Goal: Transaction & Acquisition: Purchase product/service

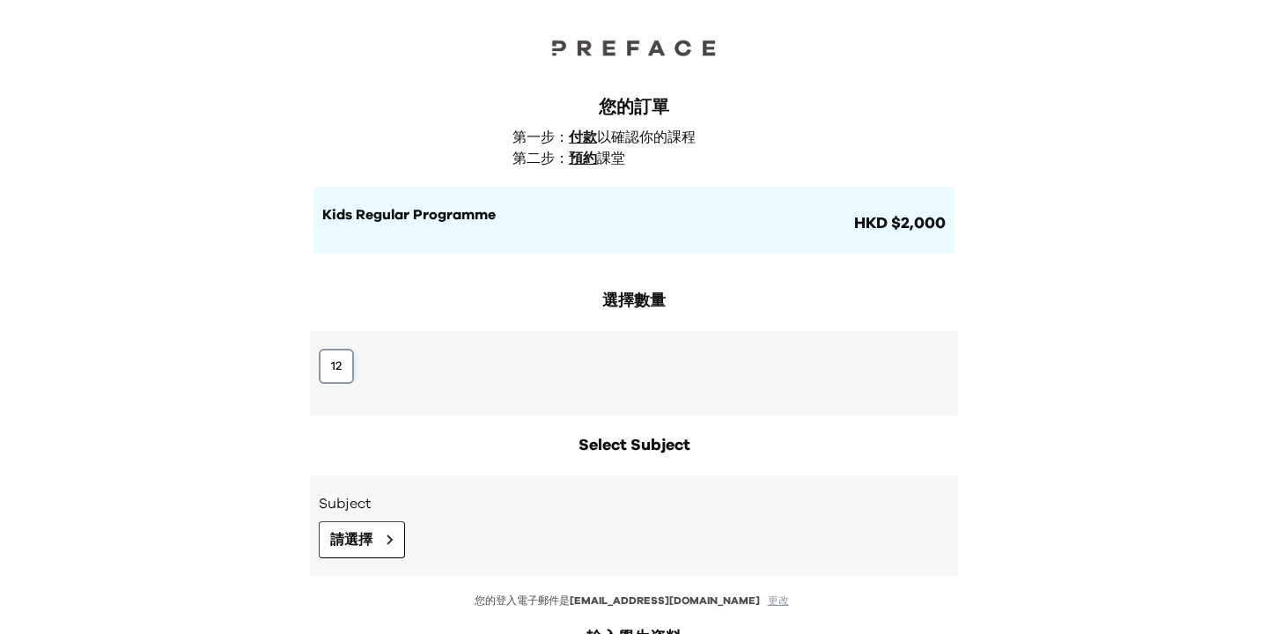
click at [353, 359] on button "12" at bounding box center [336, 366] width 35 height 35
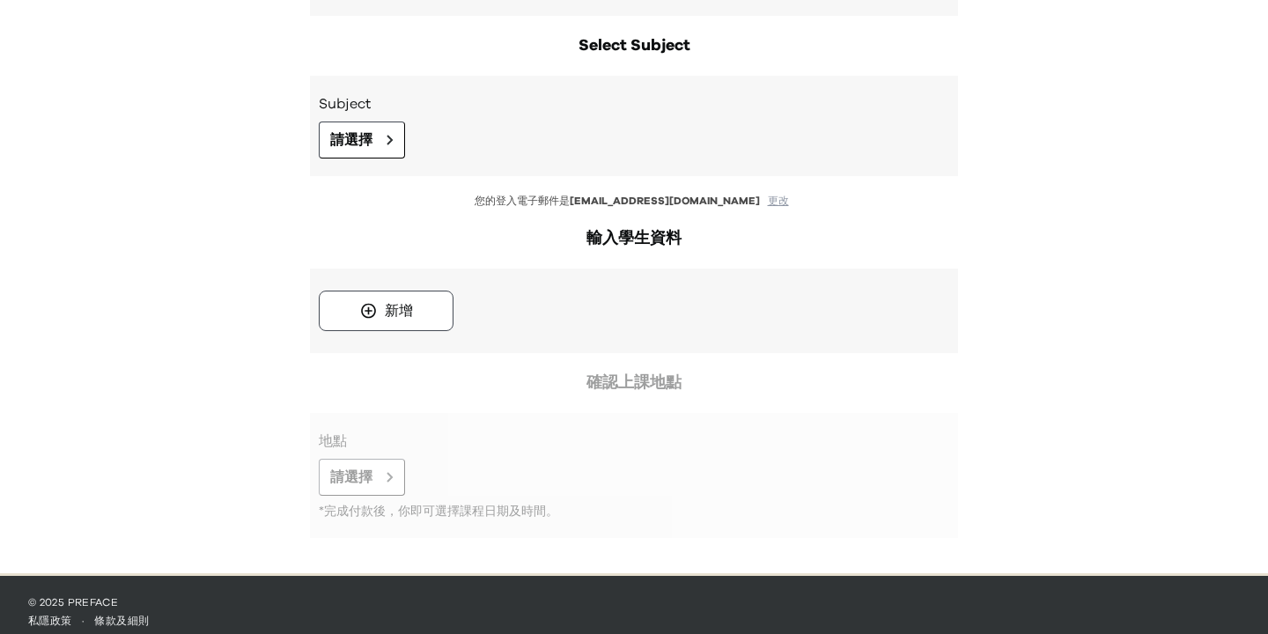
scroll to position [414, 0]
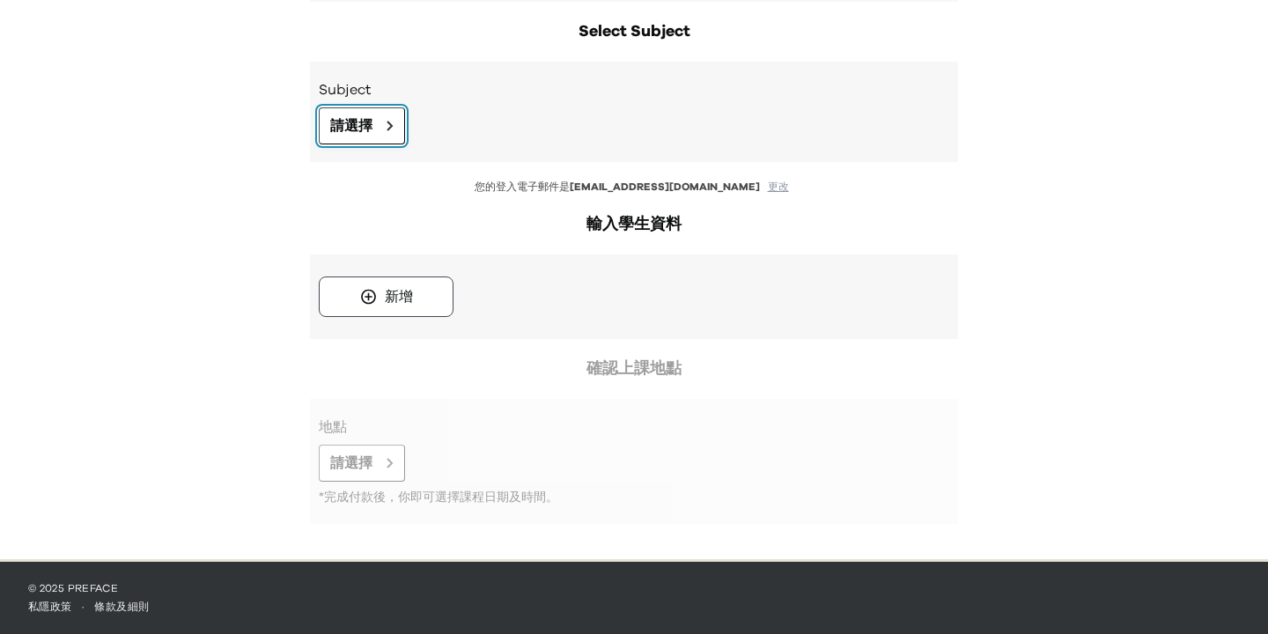
click at [372, 144] on button "請選擇" at bounding box center [362, 125] width 86 height 37
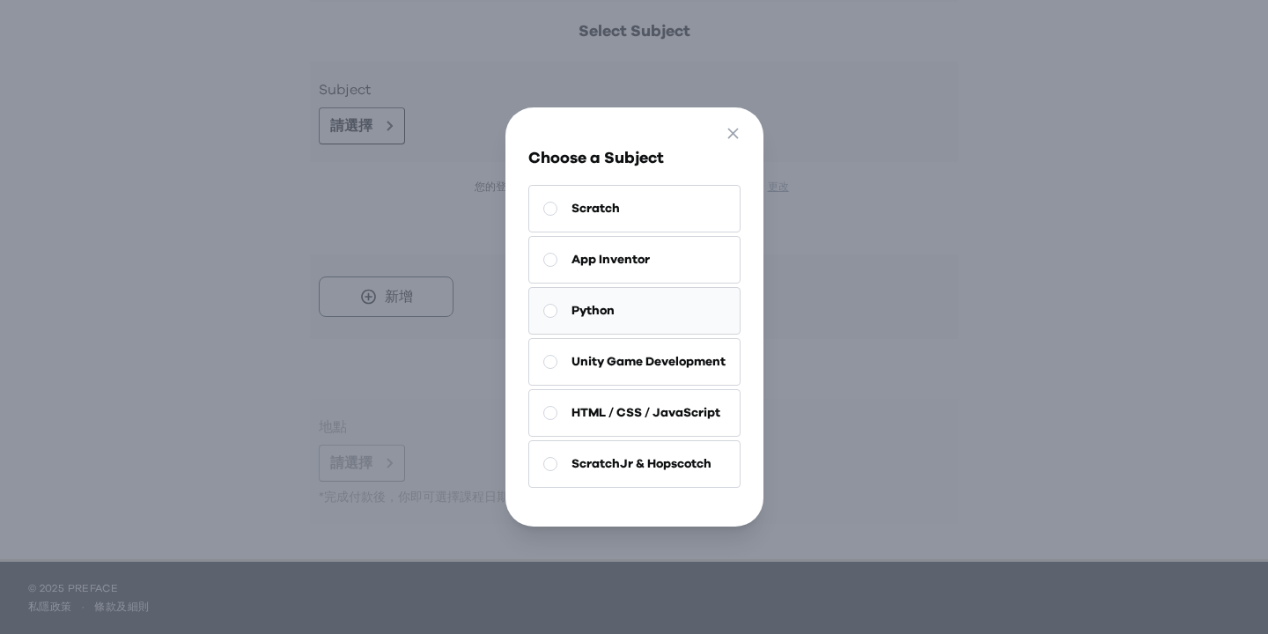
click at [602, 331] on button "Python" at bounding box center [634, 311] width 212 height 48
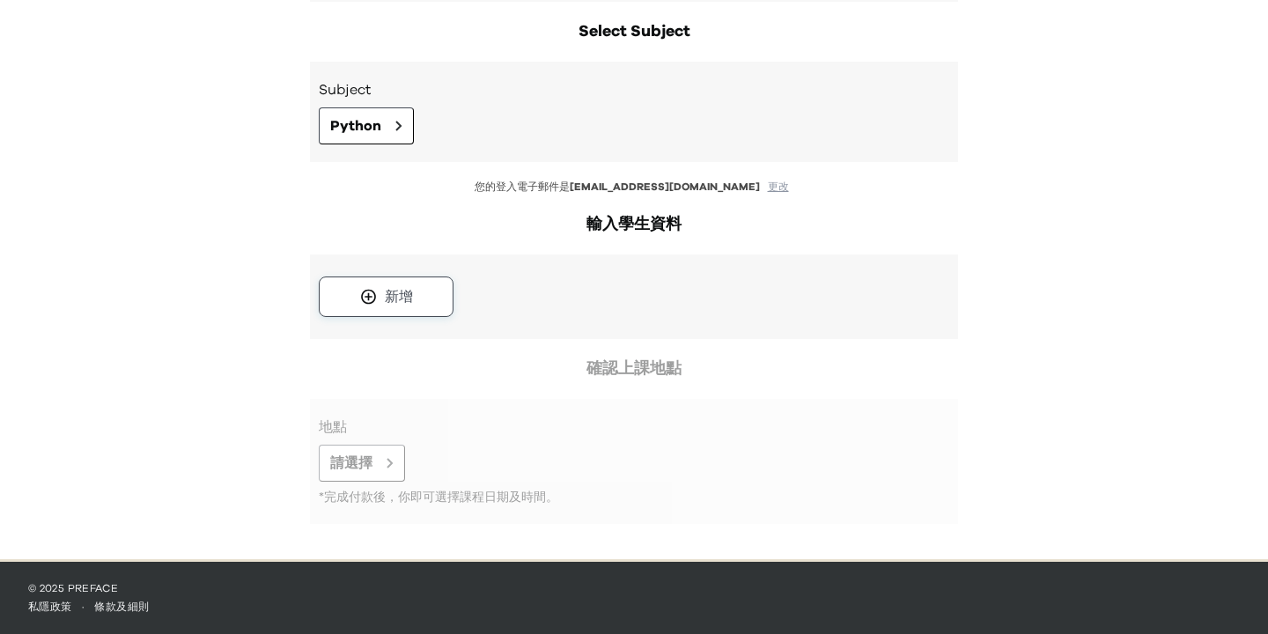
click at [433, 292] on button "新增" at bounding box center [386, 296] width 135 height 40
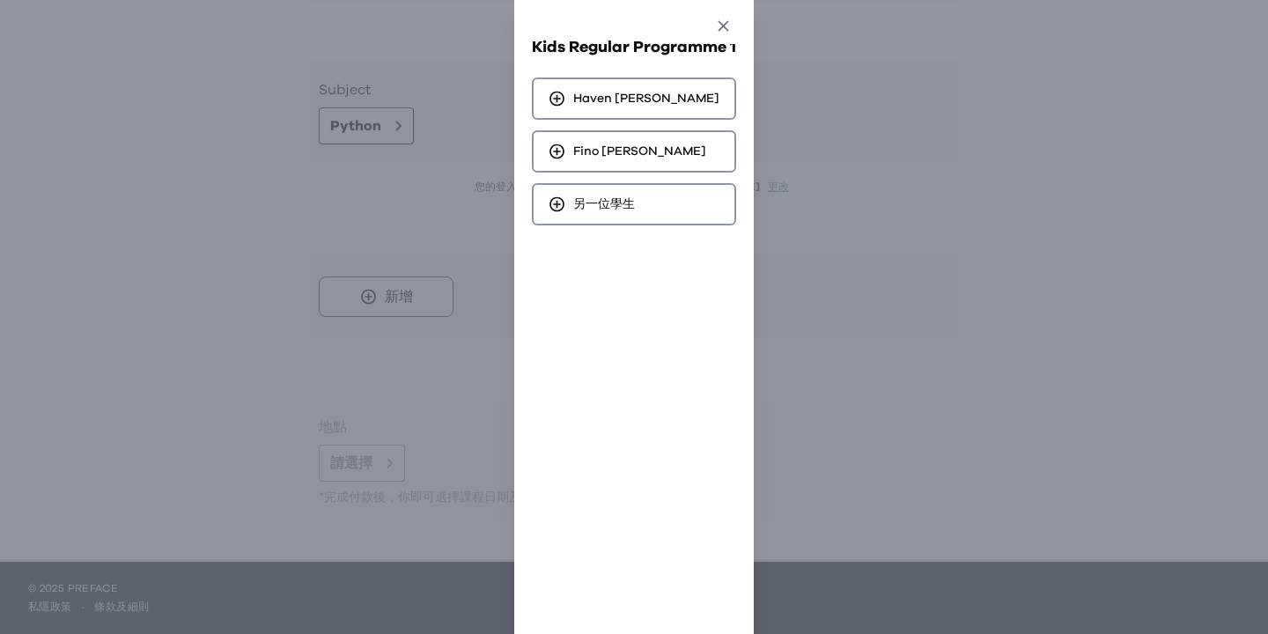
click at [718, 37] on button "Close" at bounding box center [723, 29] width 33 height 30
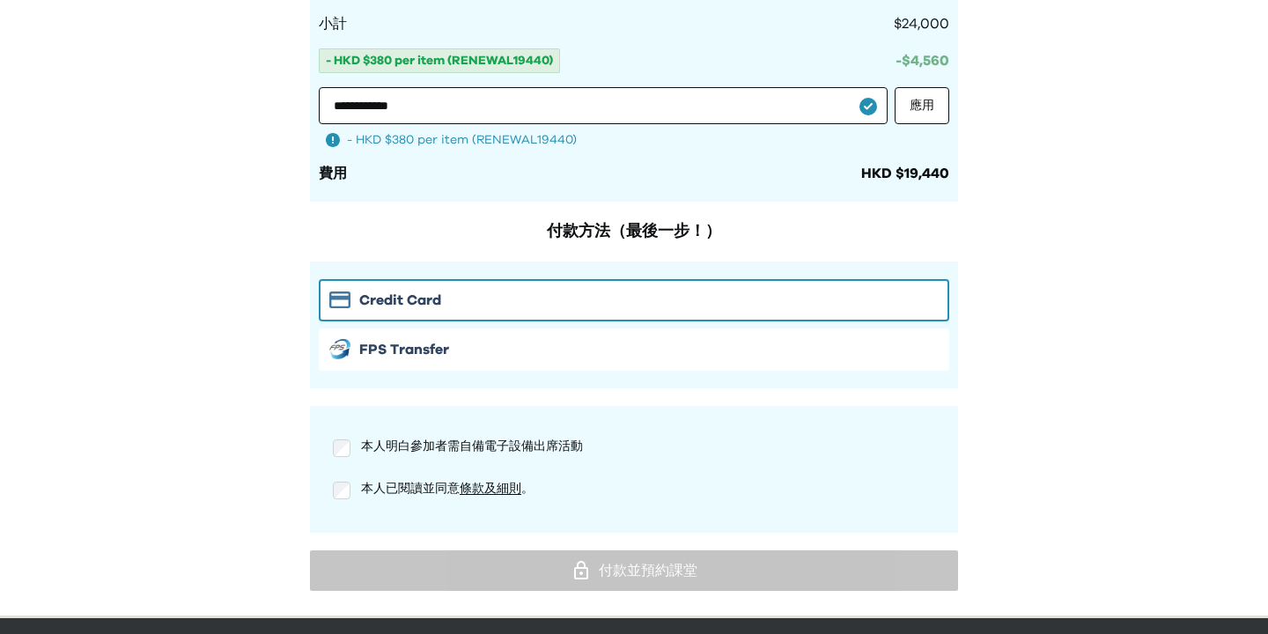
scroll to position [1653, 0]
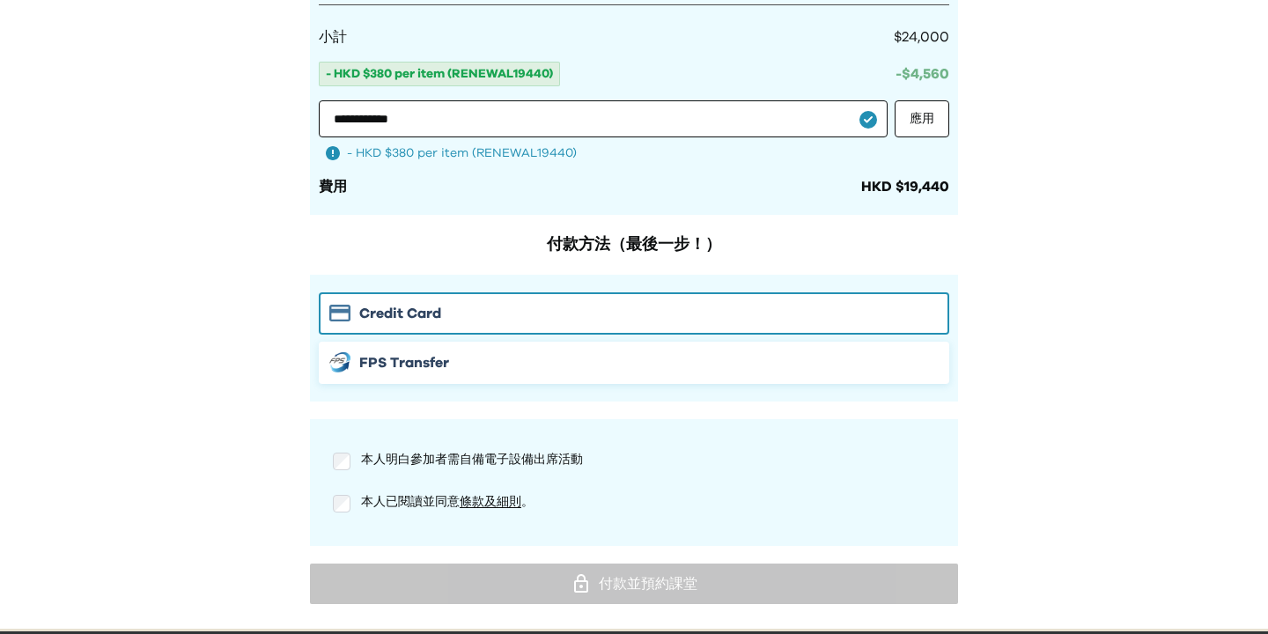
click at [683, 365] on div "FPS Transfer" at bounding box center [633, 362] width 609 height 21
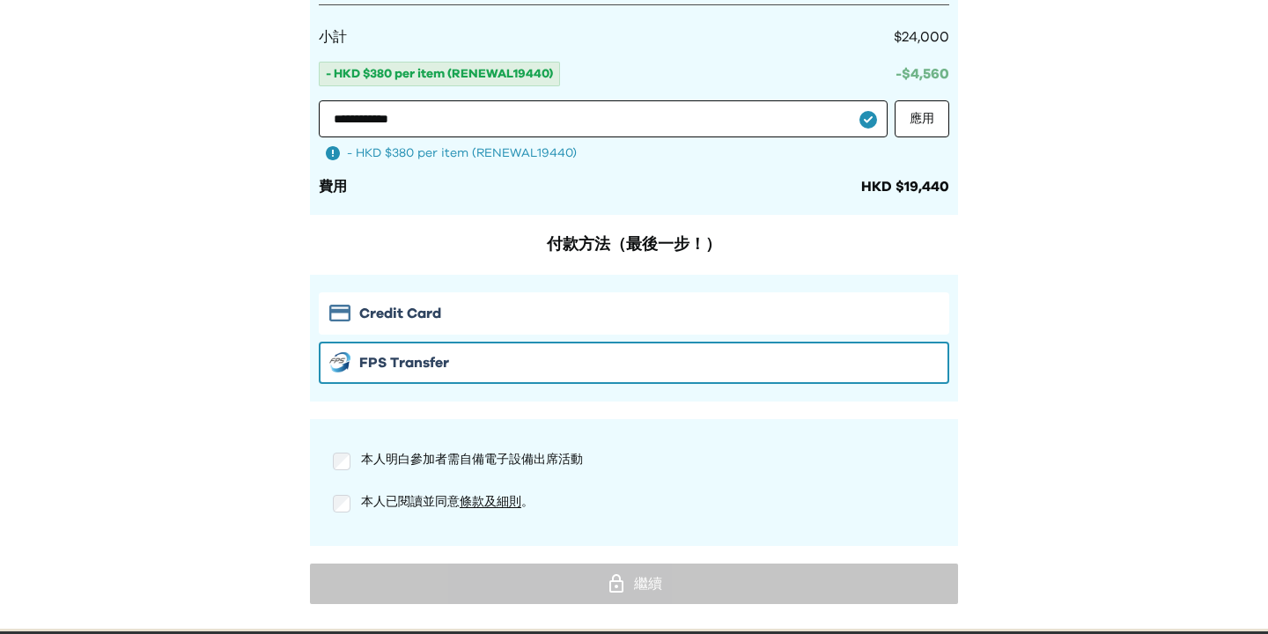
click at [694, 287] on div "Credit Card FPS Transfer" at bounding box center [634, 338] width 648 height 127
click at [695, 310] on div "Credit Card" at bounding box center [633, 313] width 609 height 21
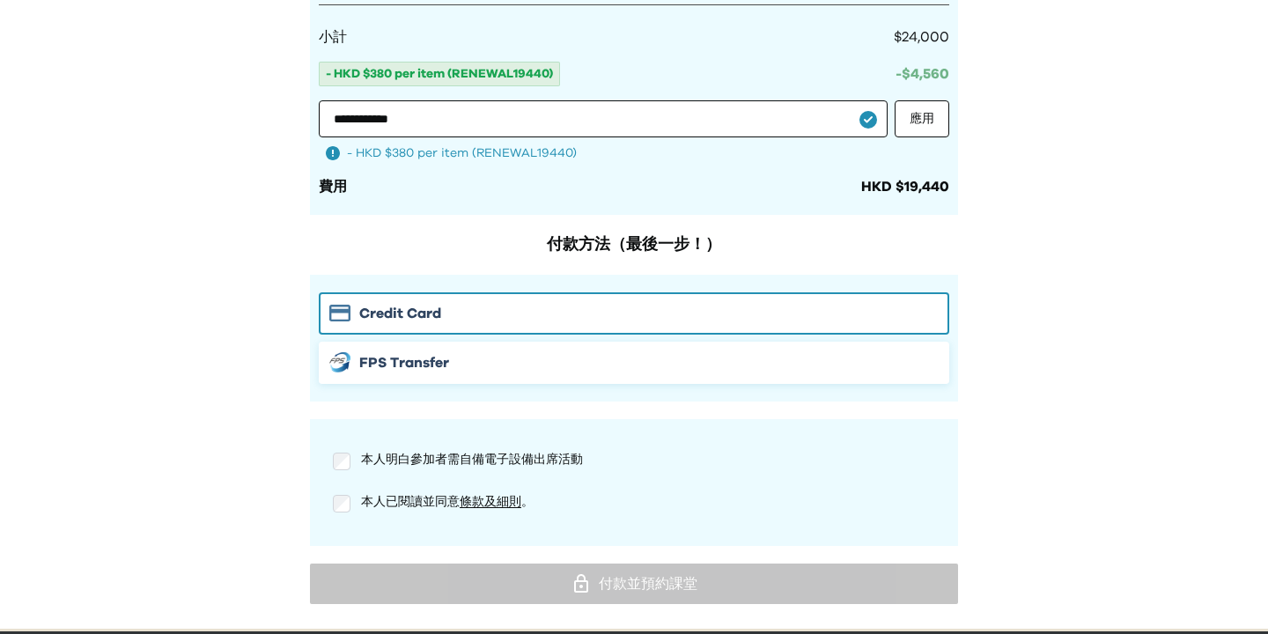
click at [695, 348] on button "FPS Transfer" at bounding box center [634, 363] width 630 height 42
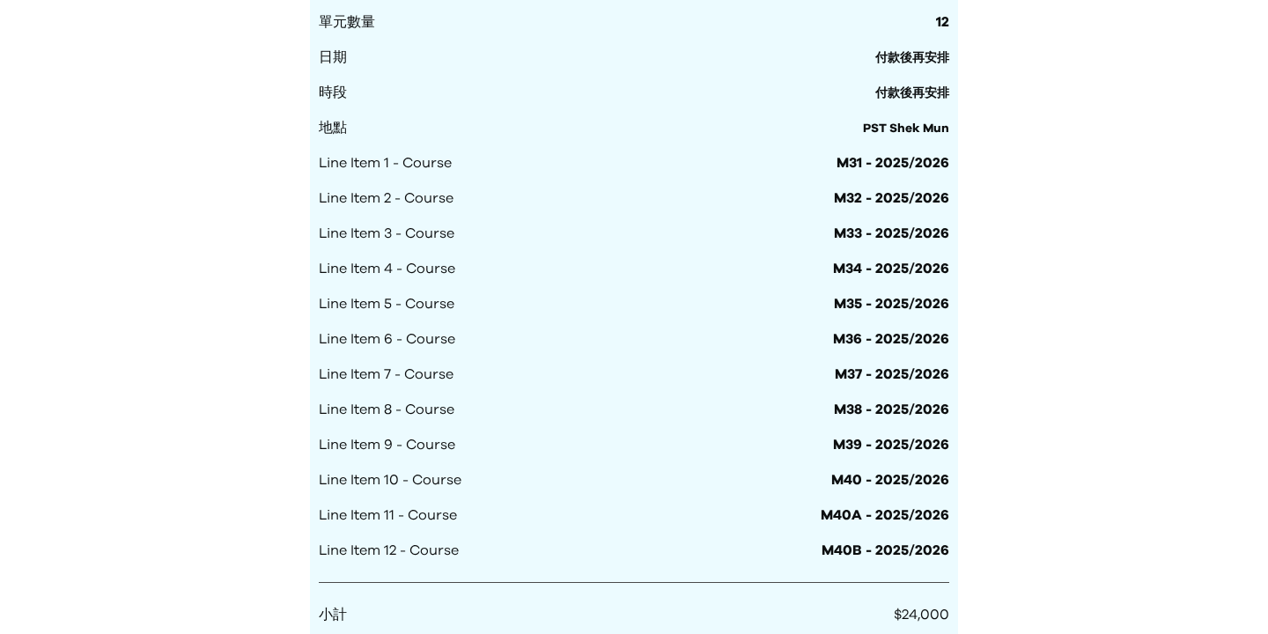
scroll to position [1072, 0]
